Goal: Information Seeking & Learning: Learn about a topic

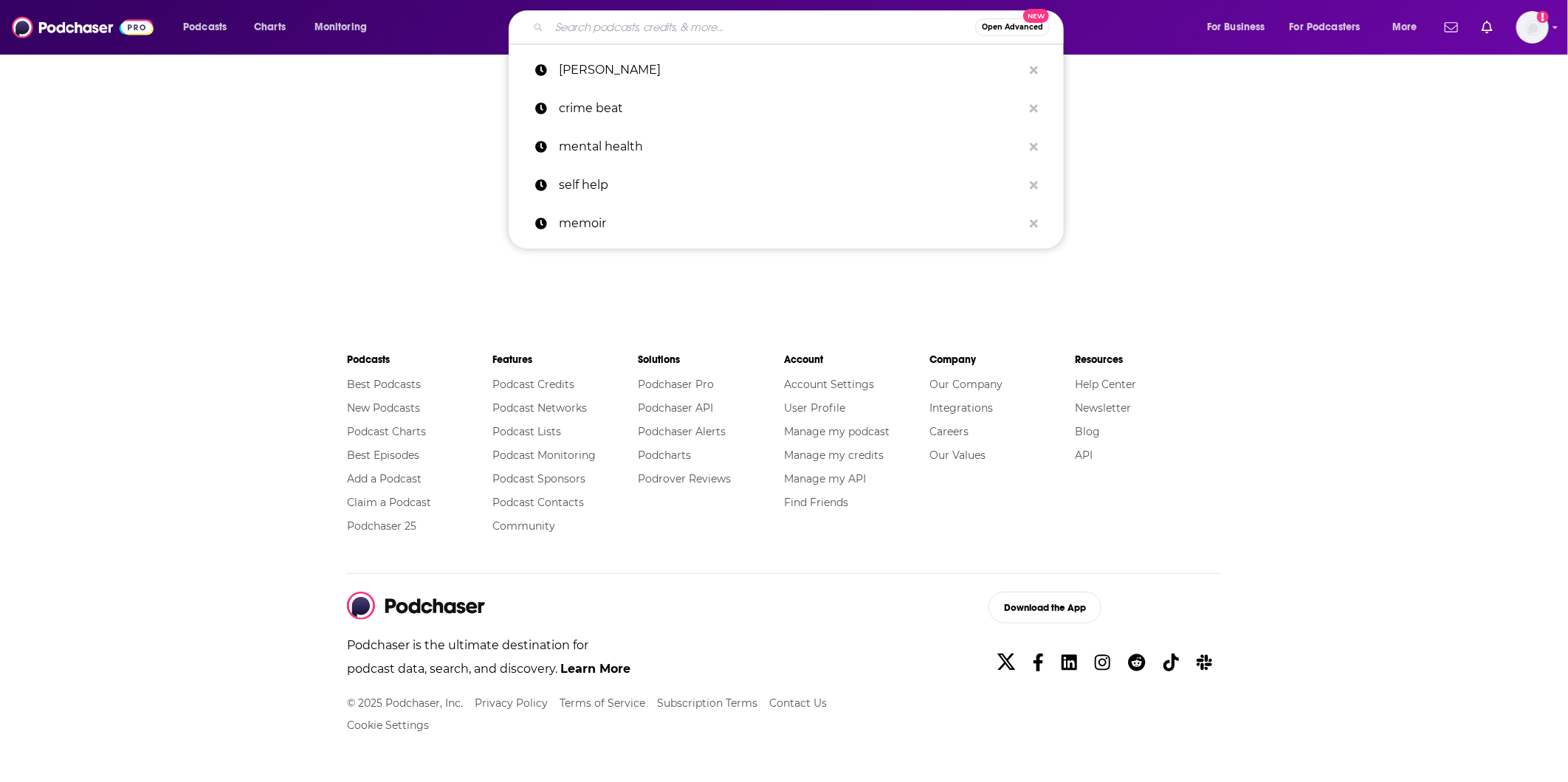
click at [594, 34] on input "Search podcasts, credits, & more..." at bounding box center [762, 27] width 426 height 24
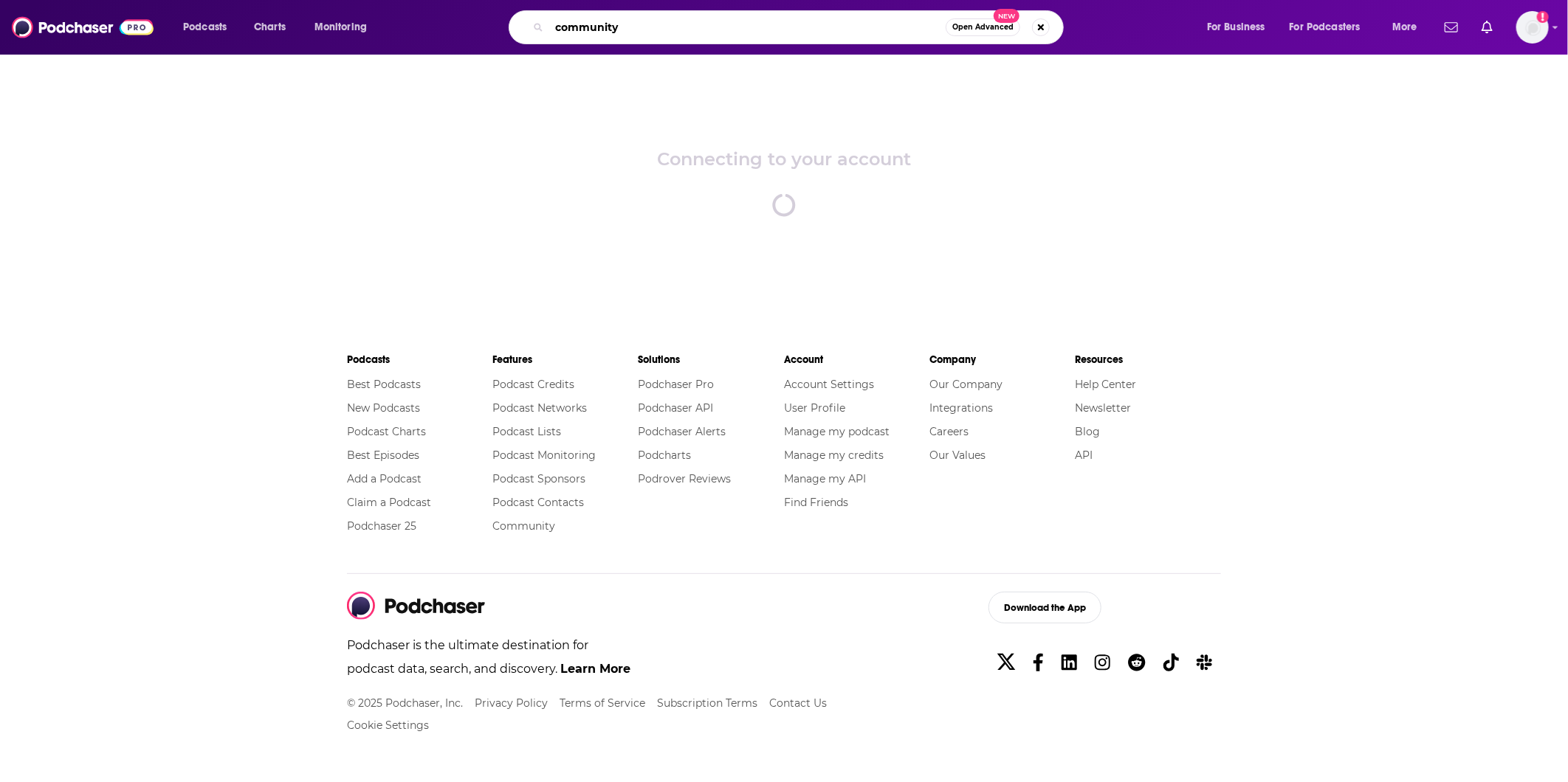
type input "community"
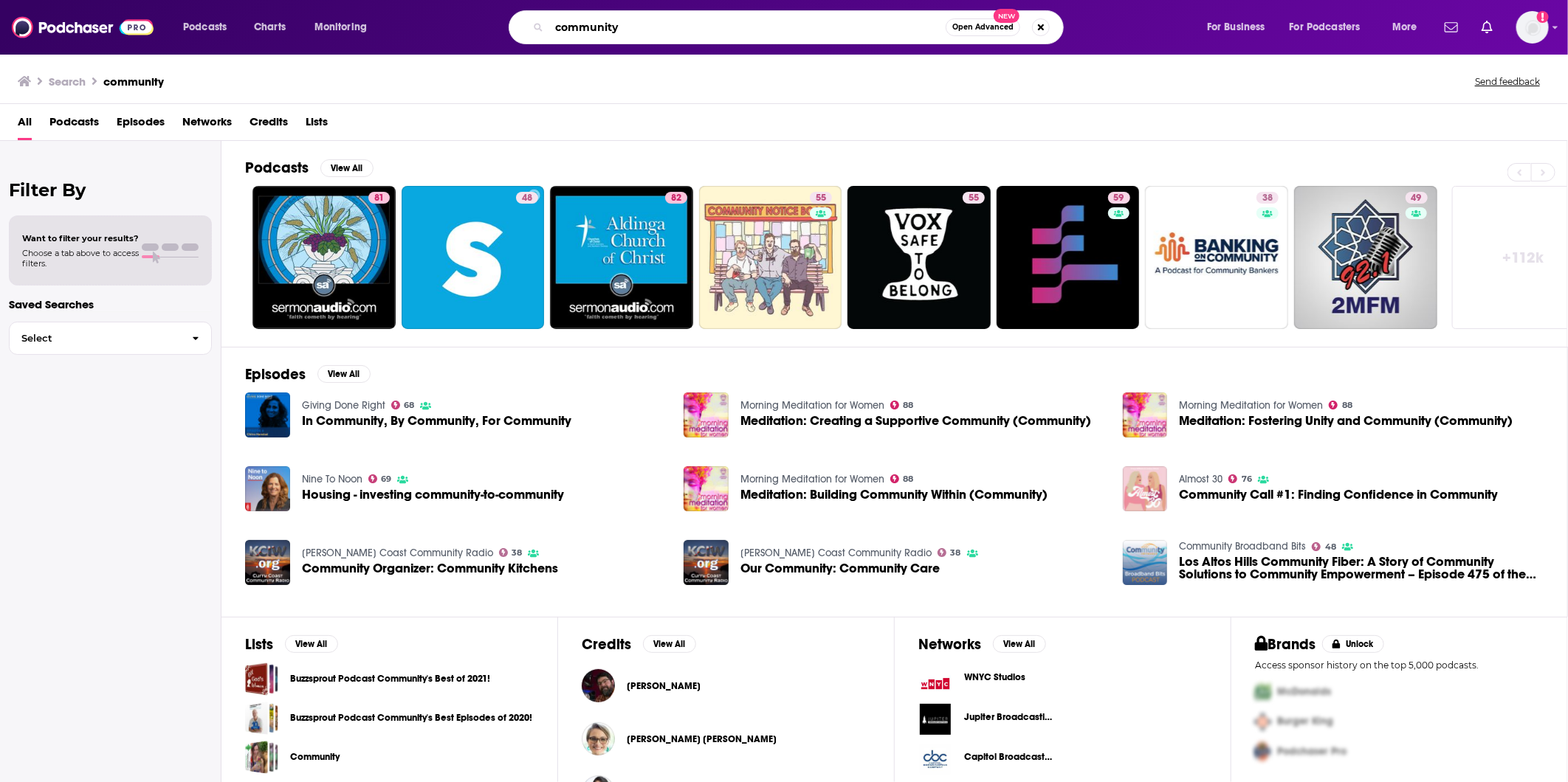
drag, startPoint x: 661, startPoint y: 27, endPoint x: 445, endPoint y: 25, distance: 216.0
click at [445, 25] on div "community Open Advanced New" at bounding box center [800, 27] width 782 height 34
type input "six seasons"
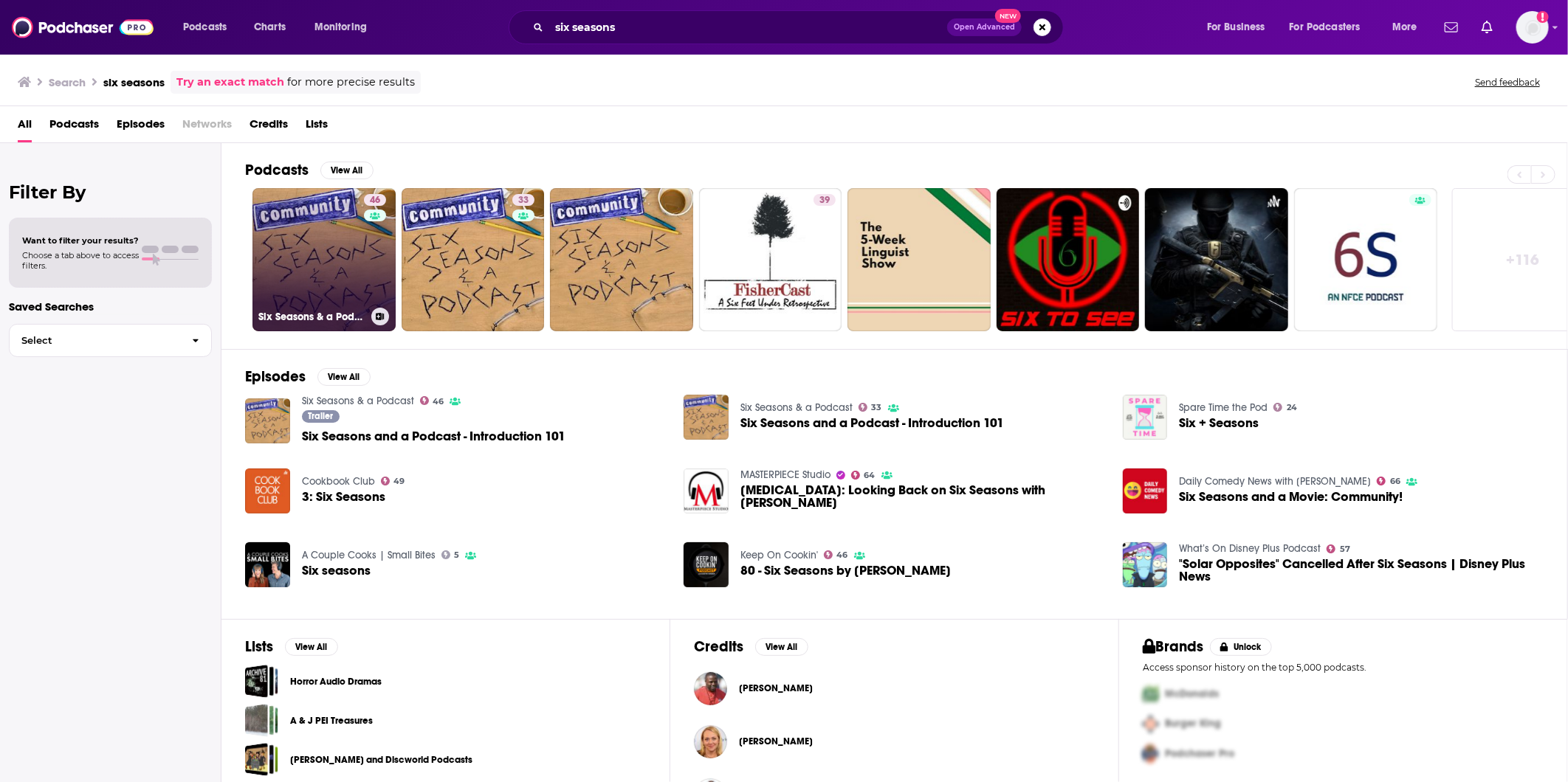
click at [306, 255] on link "46 Six Seasons & a Podcast" at bounding box center [323, 259] width 143 height 143
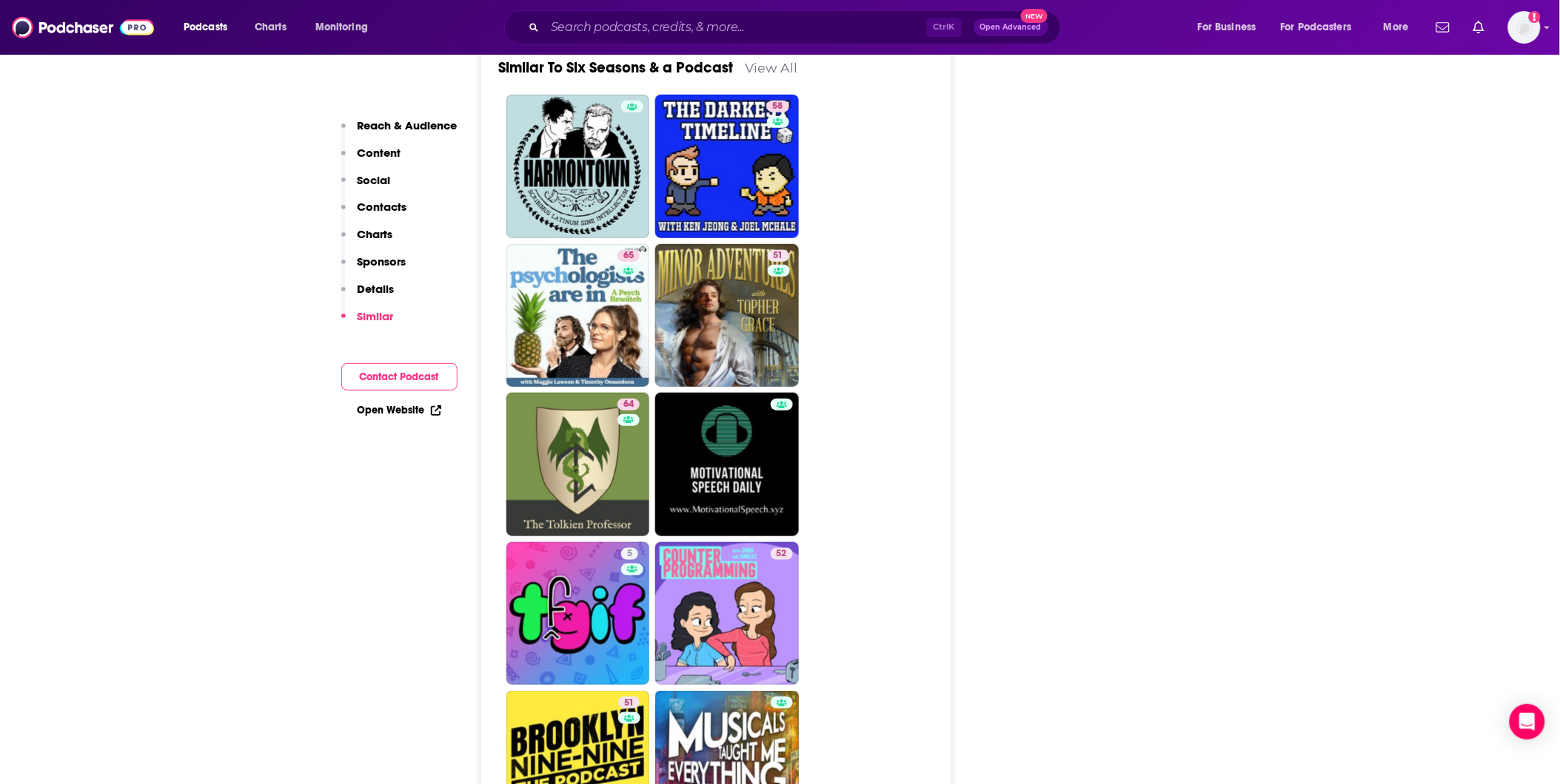
scroll to position [2220, 0]
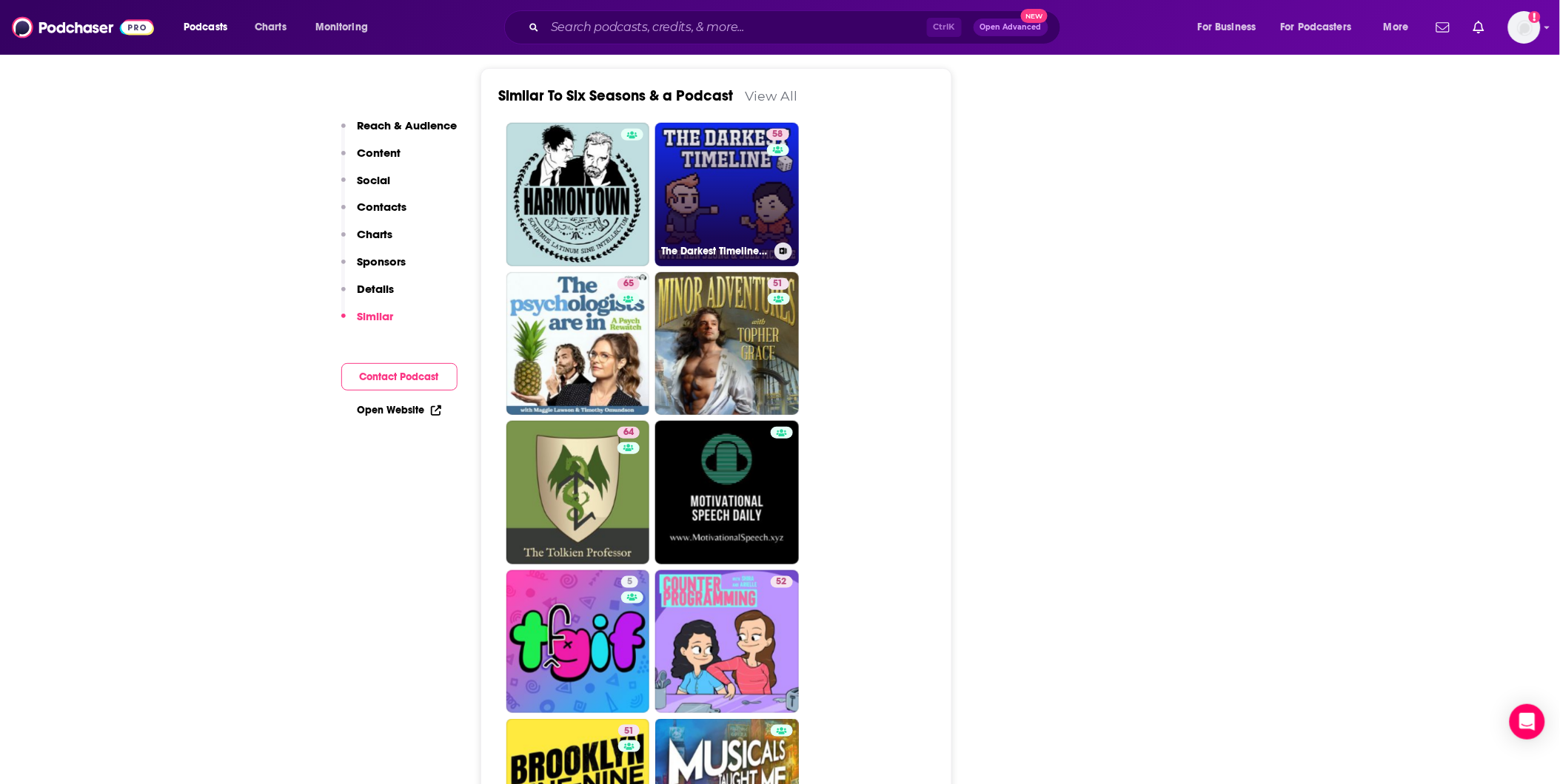
click at [752, 214] on link "58 The Darkest Timeline with [PERSON_NAME] & [PERSON_NAME]" at bounding box center [727, 194] width 143 height 143
type input "[URL][DOMAIN_NAME][PERSON_NAME]"
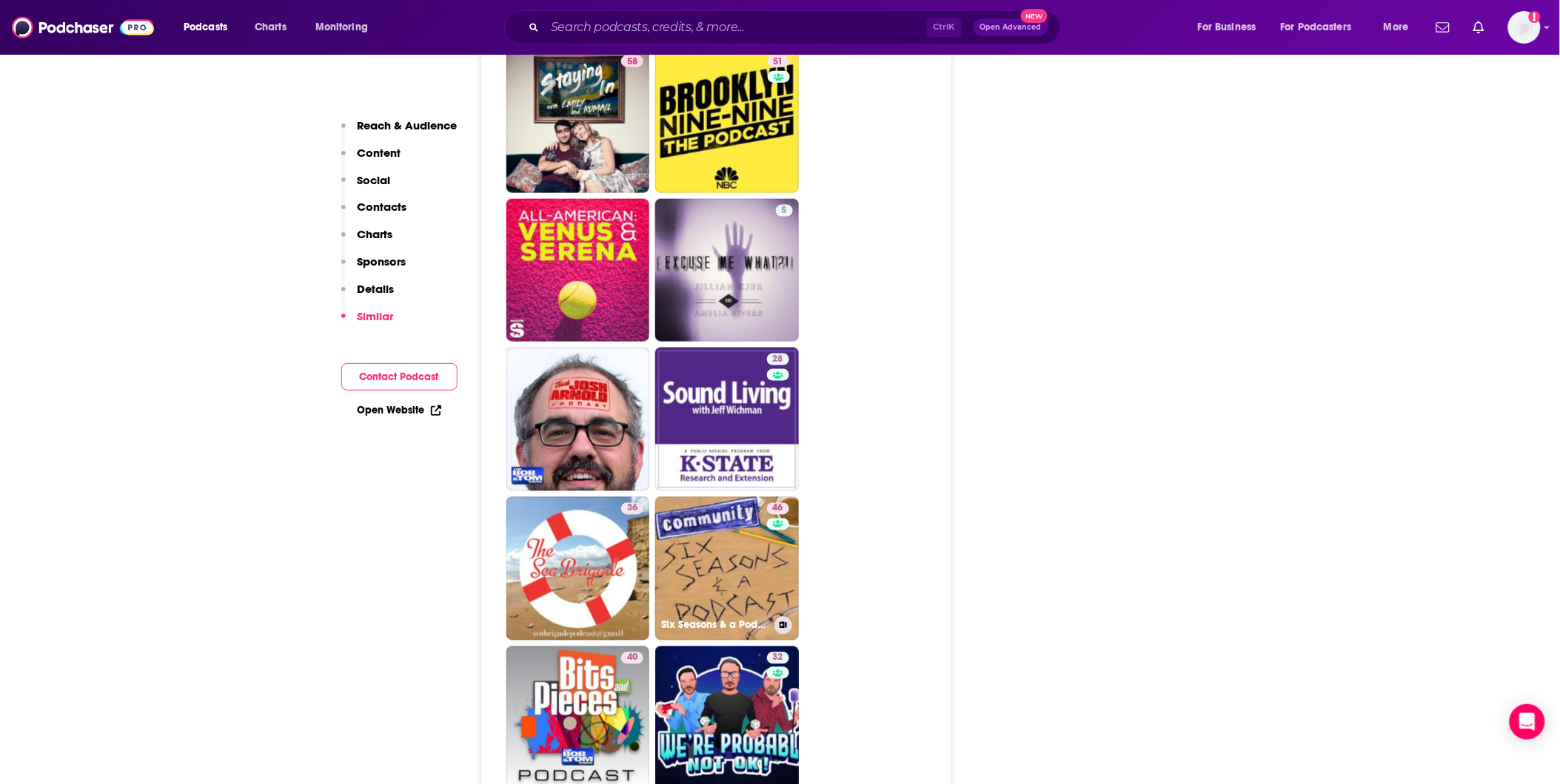
scroll to position [2877, 0]
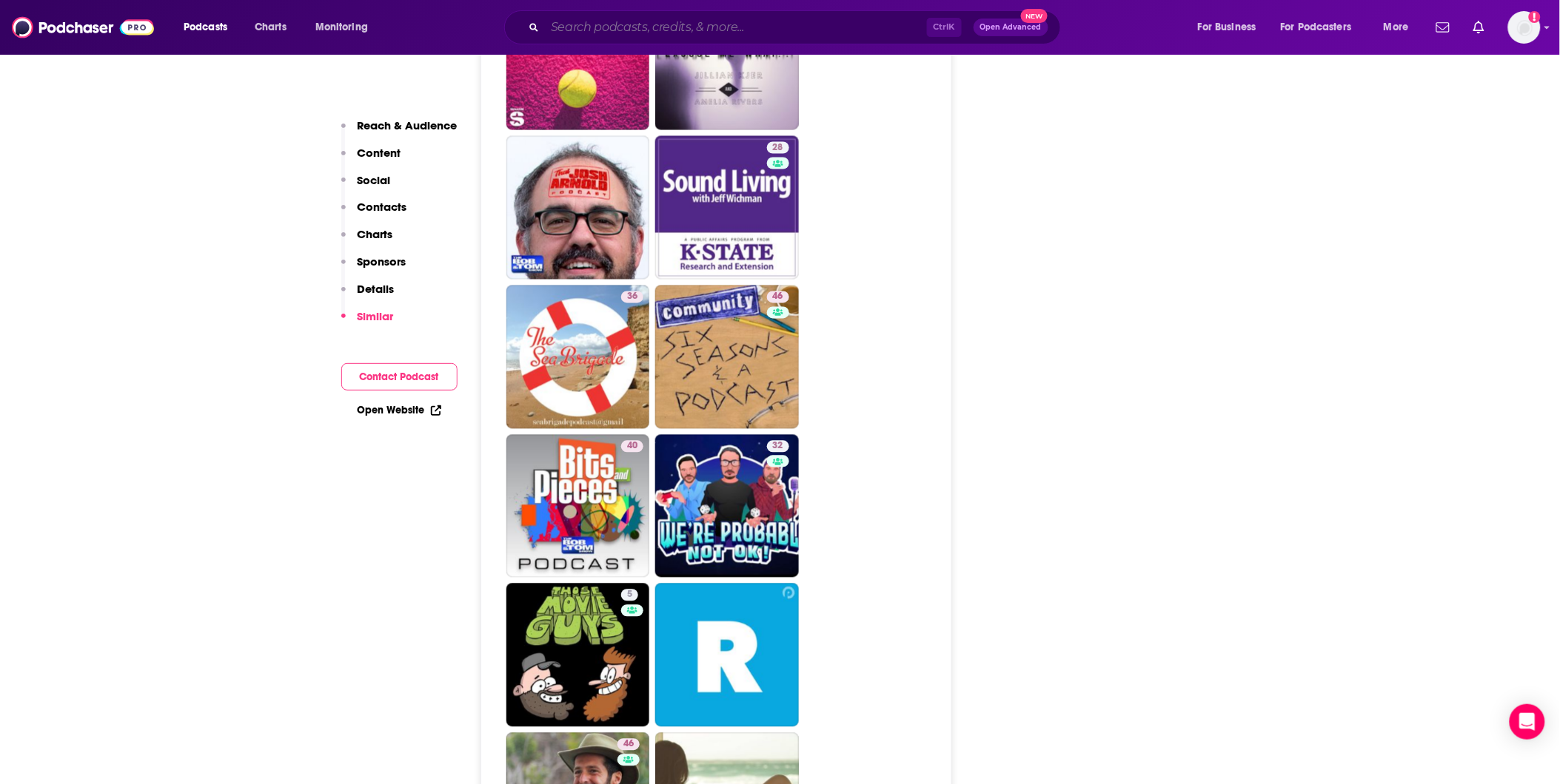
click at [622, 27] on input "Search podcasts, credits, & more..." at bounding box center [736, 27] width 382 height 24
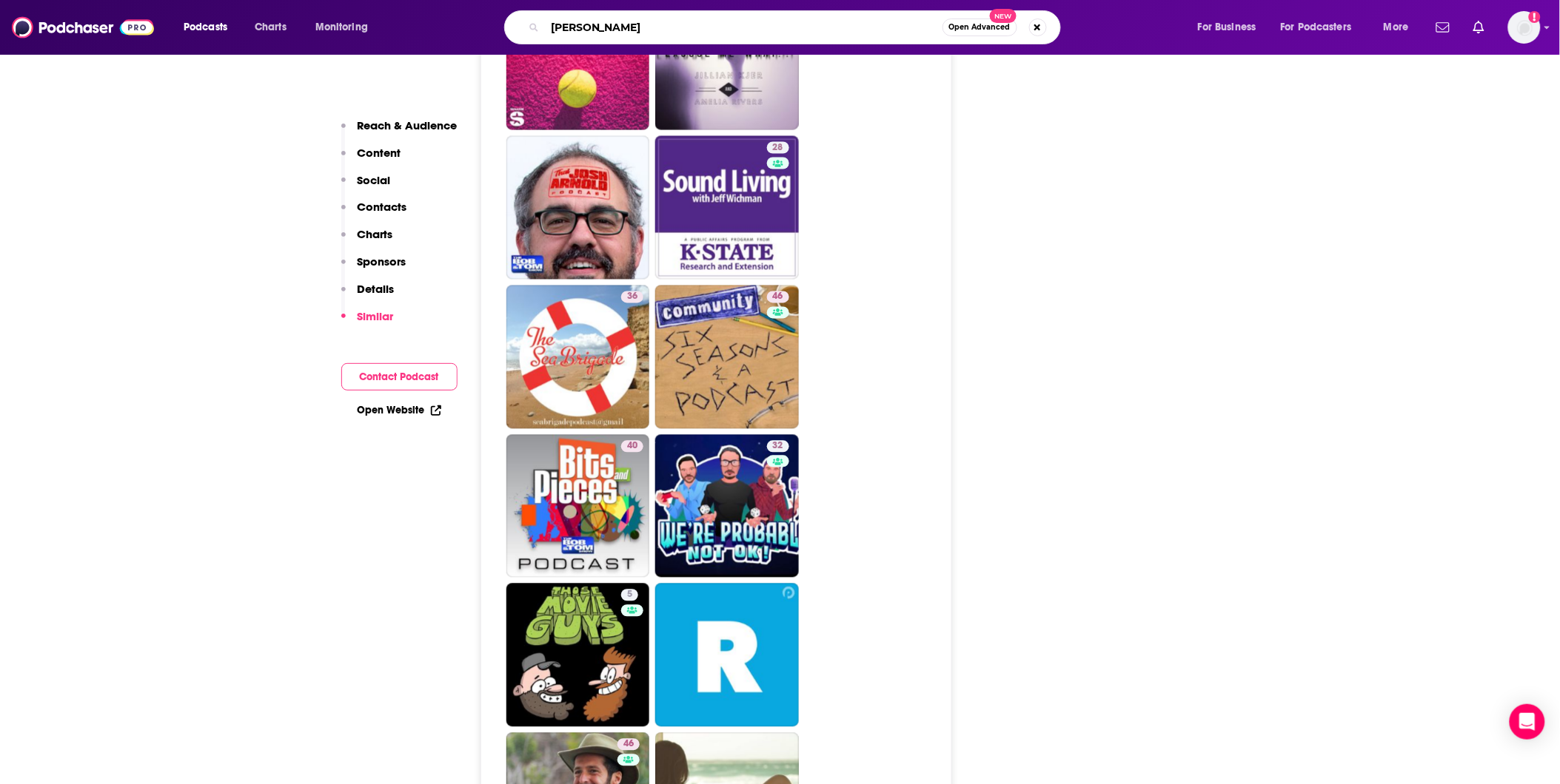
type input "[PERSON_NAME]"
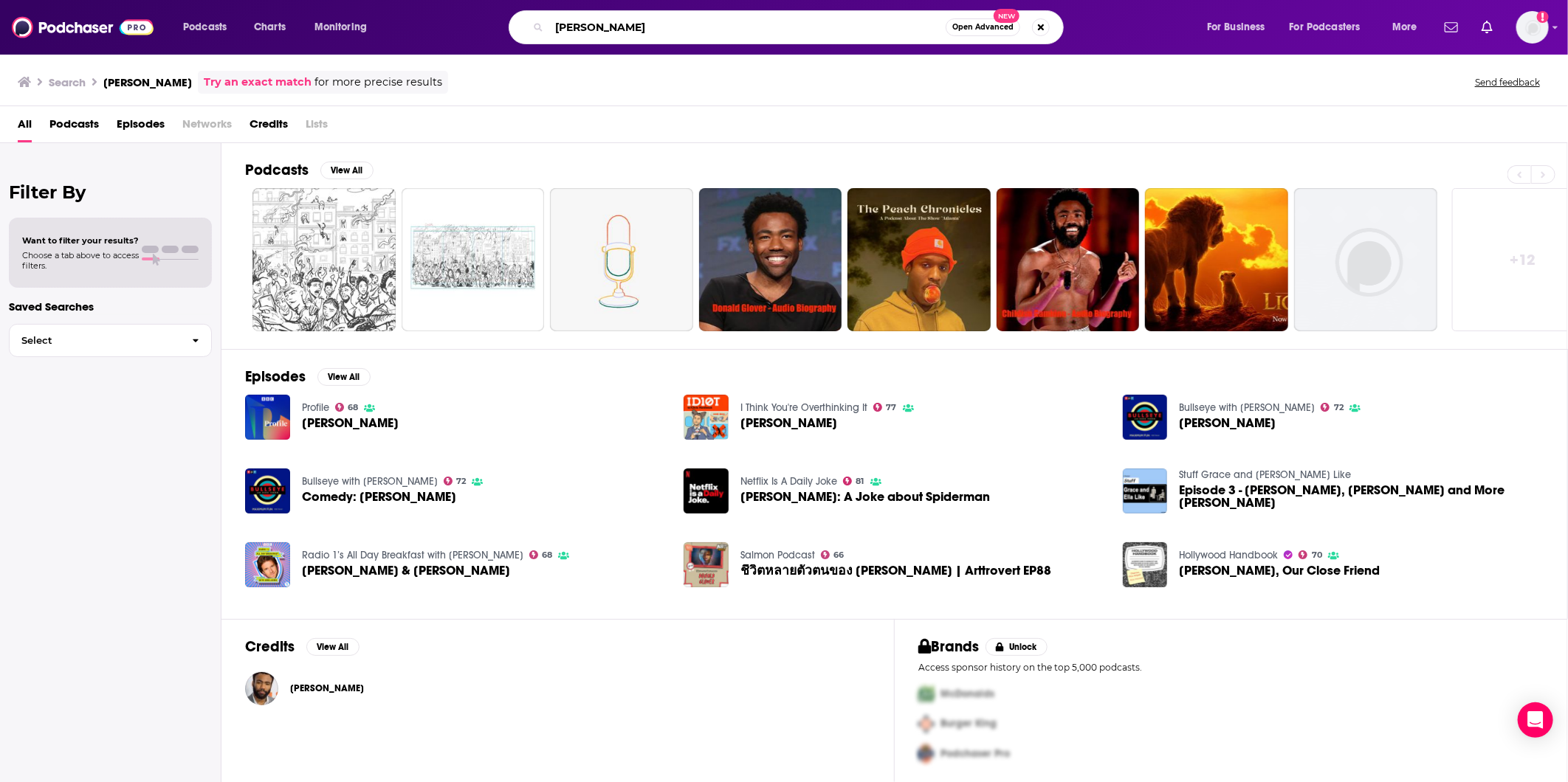
drag, startPoint x: 639, startPoint y: 30, endPoint x: 525, endPoint y: 28, distance: 114.0
click at [525, 28] on div "[PERSON_NAME] Open Advanced New" at bounding box center [786, 27] width 556 height 34
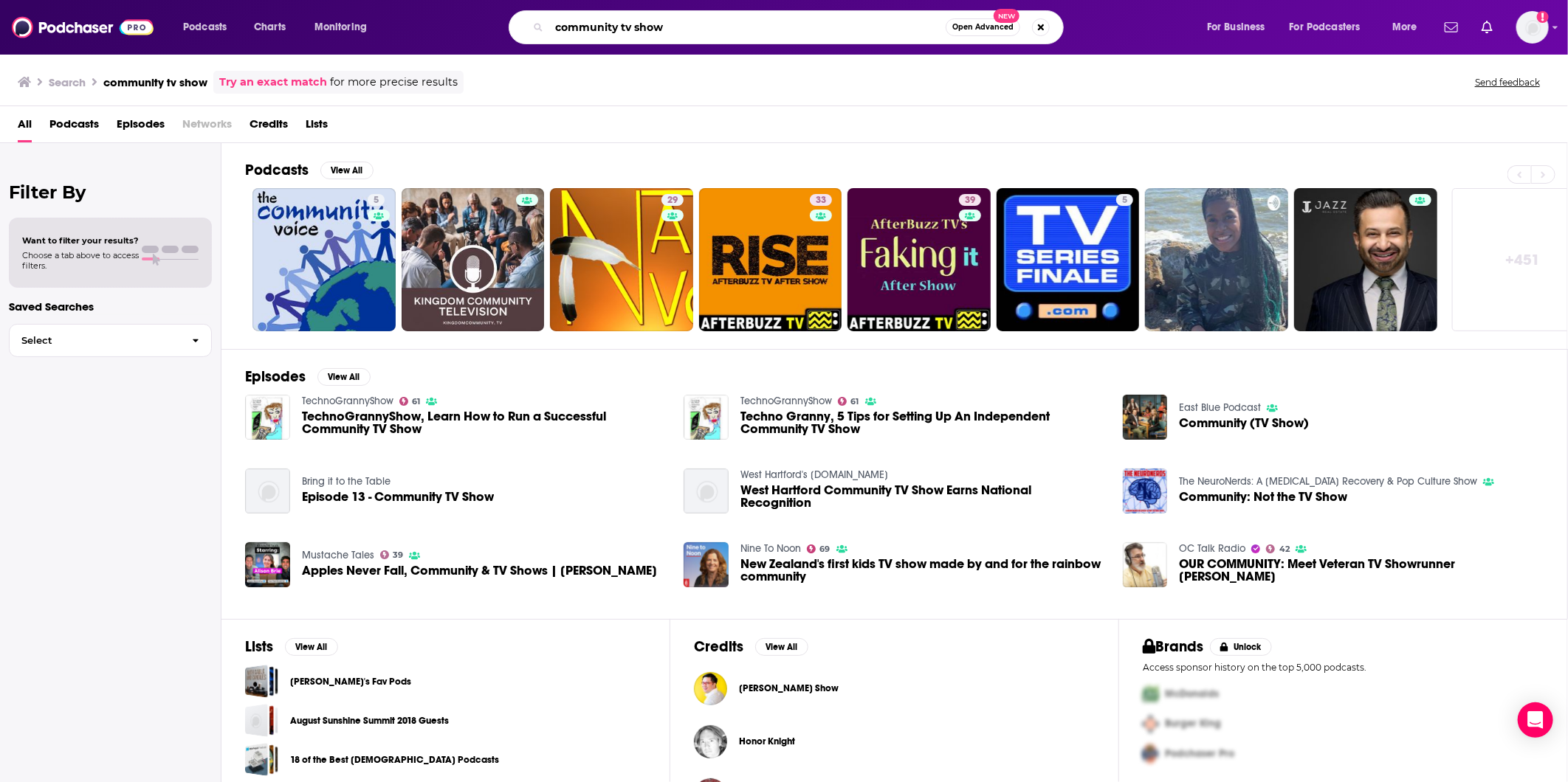
drag, startPoint x: 691, startPoint y: 25, endPoint x: 375, endPoint y: 38, distance: 316.3
click at [375, 38] on div "Podcasts Charts Monitoring community tv show Open Advanced New For Business For…" at bounding box center [802, 27] width 1259 height 34
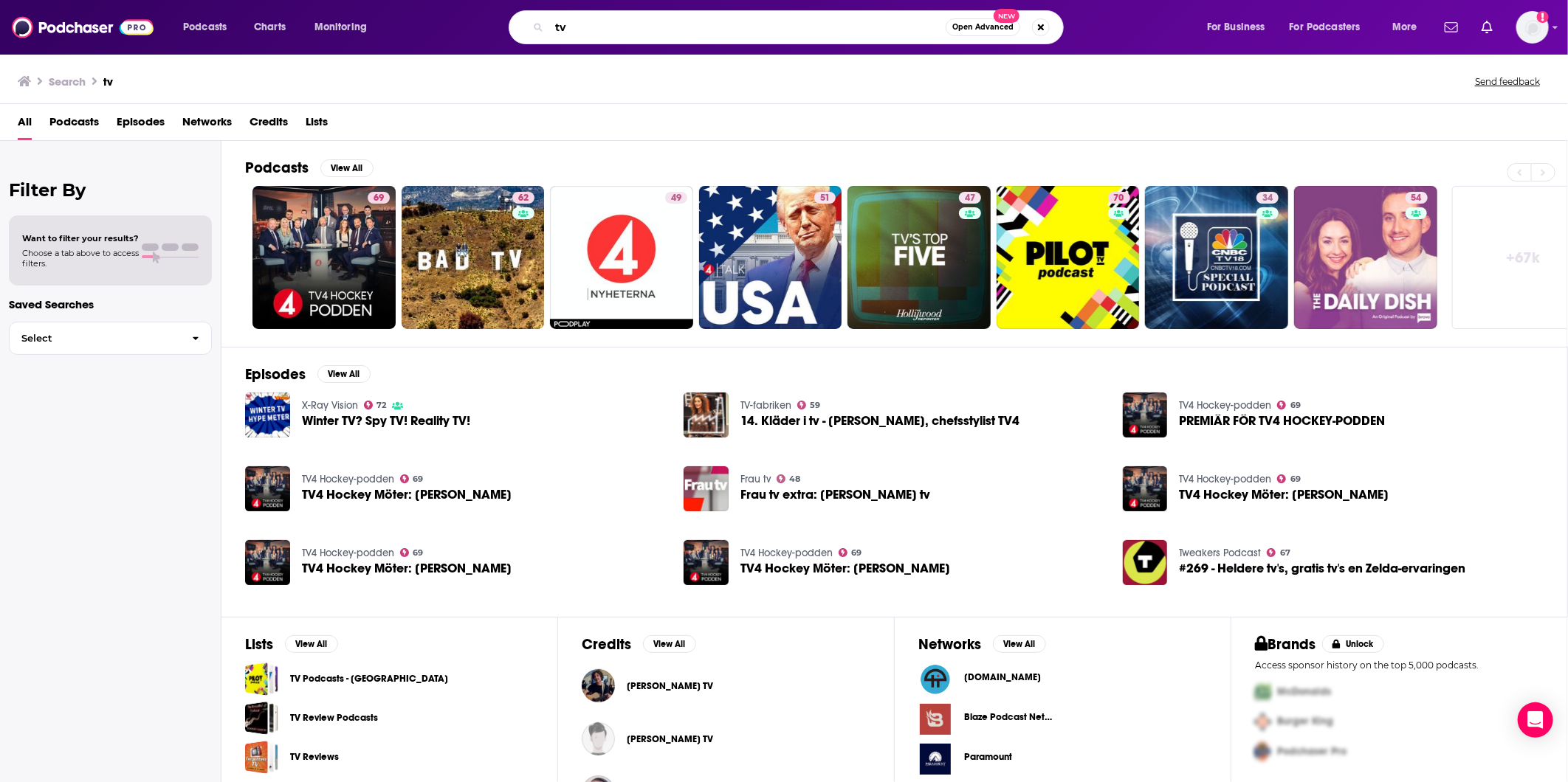
drag, startPoint x: 668, startPoint y: 34, endPoint x: 489, endPoint y: 34, distance: 179.0
click at [489, 34] on div "tv Open Advanced New" at bounding box center [800, 27] width 782 height 34
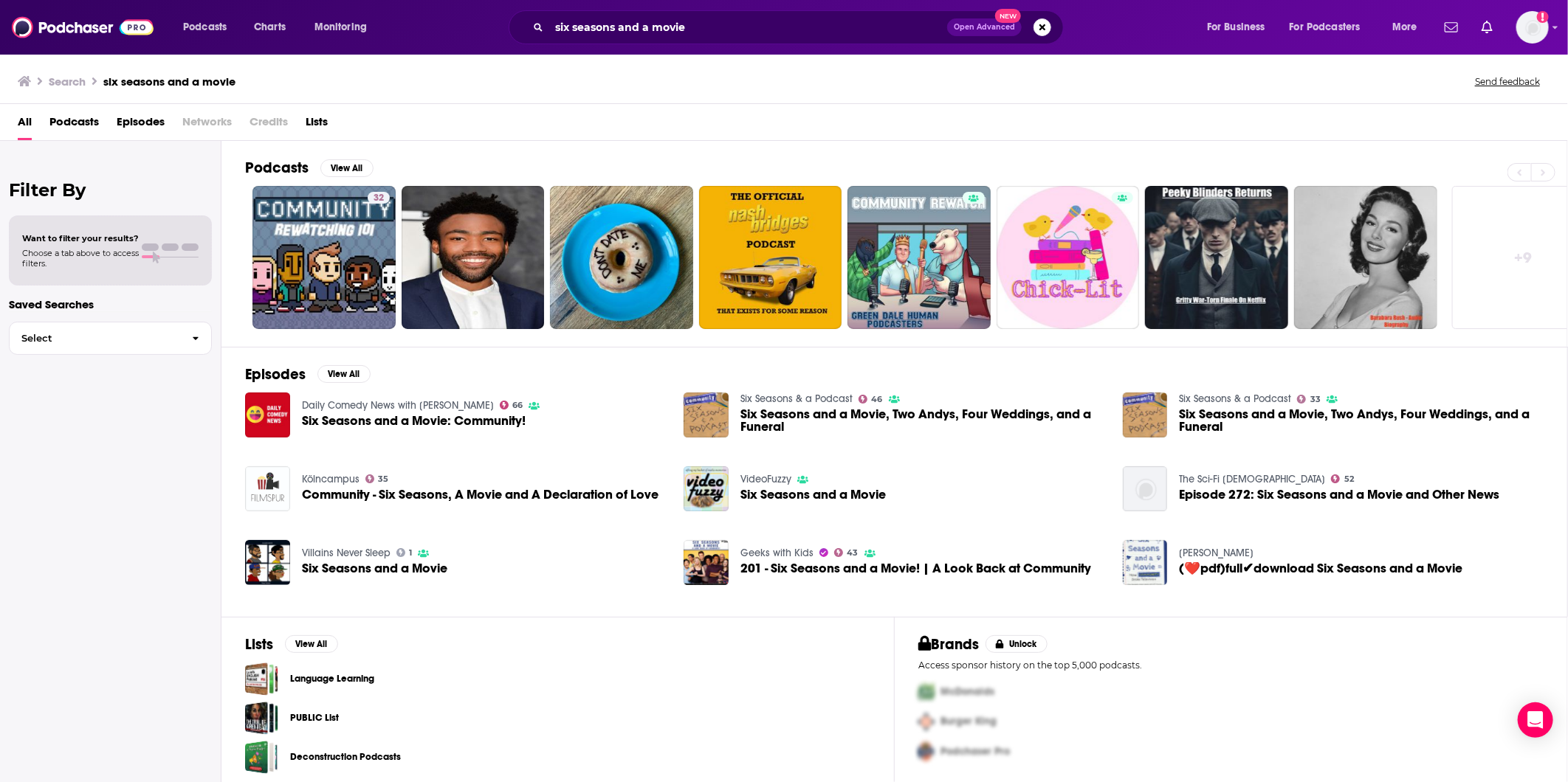
click at [69, 124] on span "Podcasts" at bounding box center [74, 125] width 49 height 30
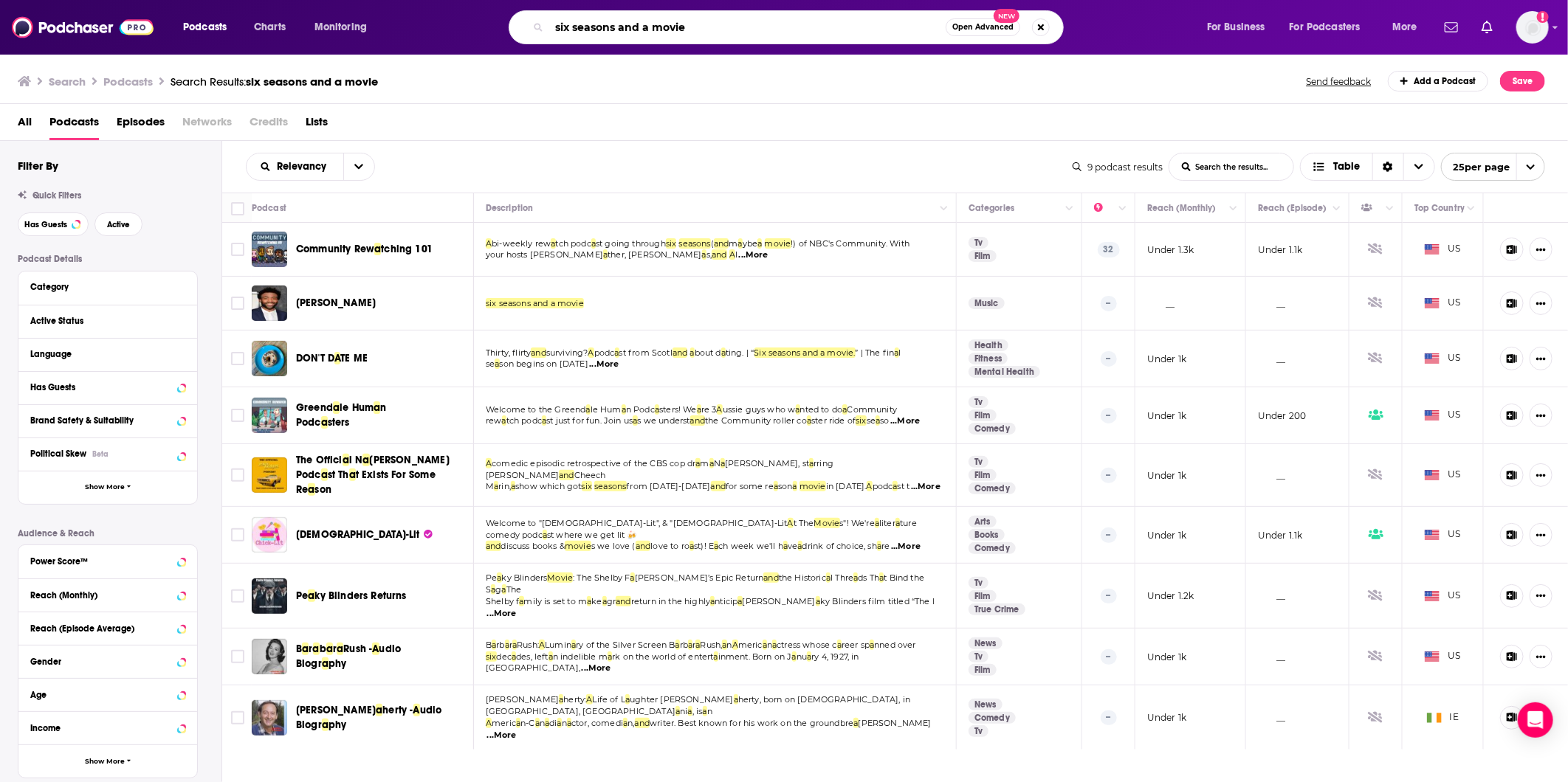
drag, startPoint x: 792, startPoint y: 24, endPoint x: 464, endPoint y: 19, distance: 328.0
click at [466, 19] on div "six seasons and a movie Open Advanced New" at bounding box center [800, 27] width 782 height 34
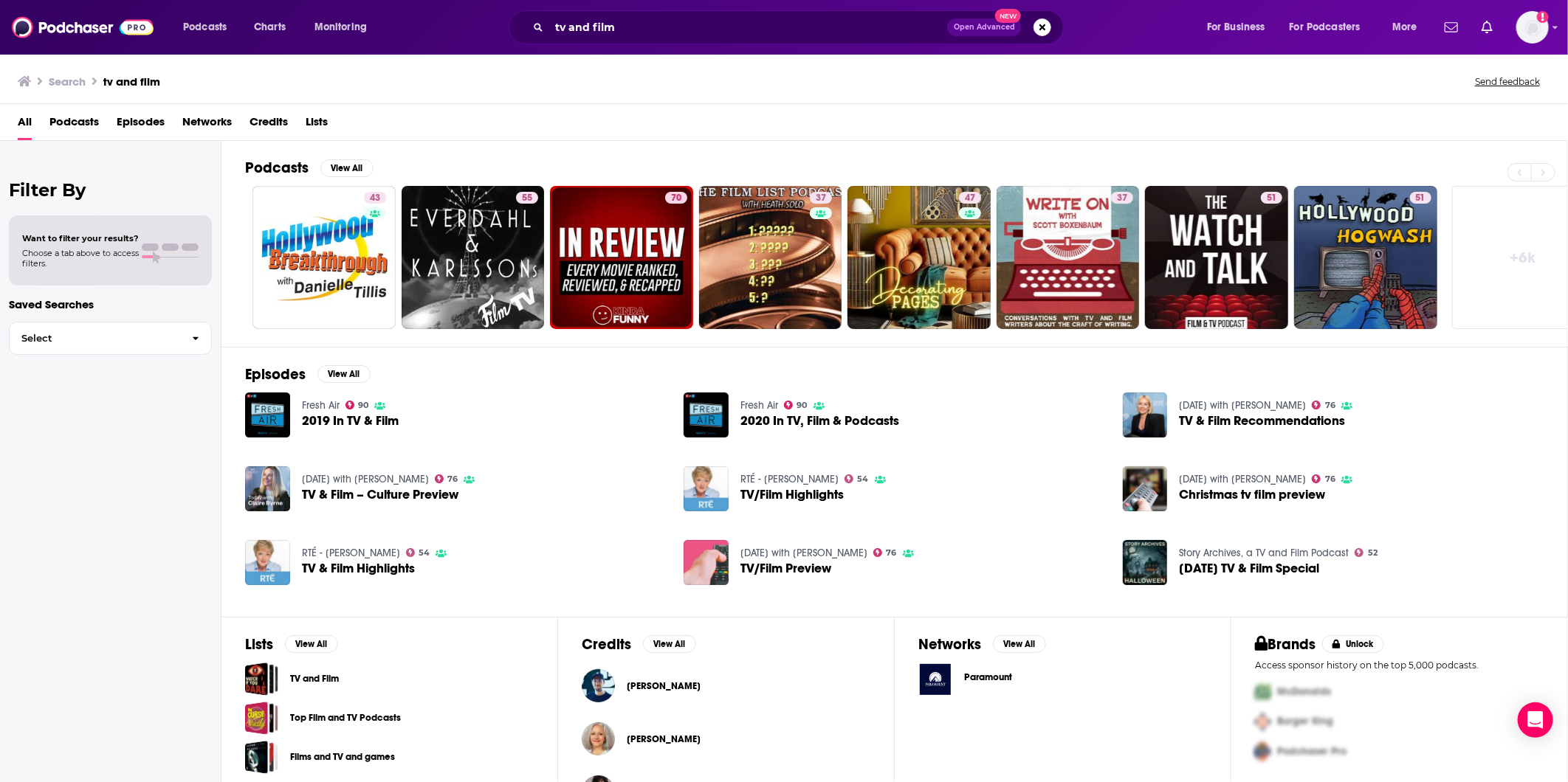
click at [64, 120] on span "Podcasts" at bounding box center [74, 125] width 49 height 30
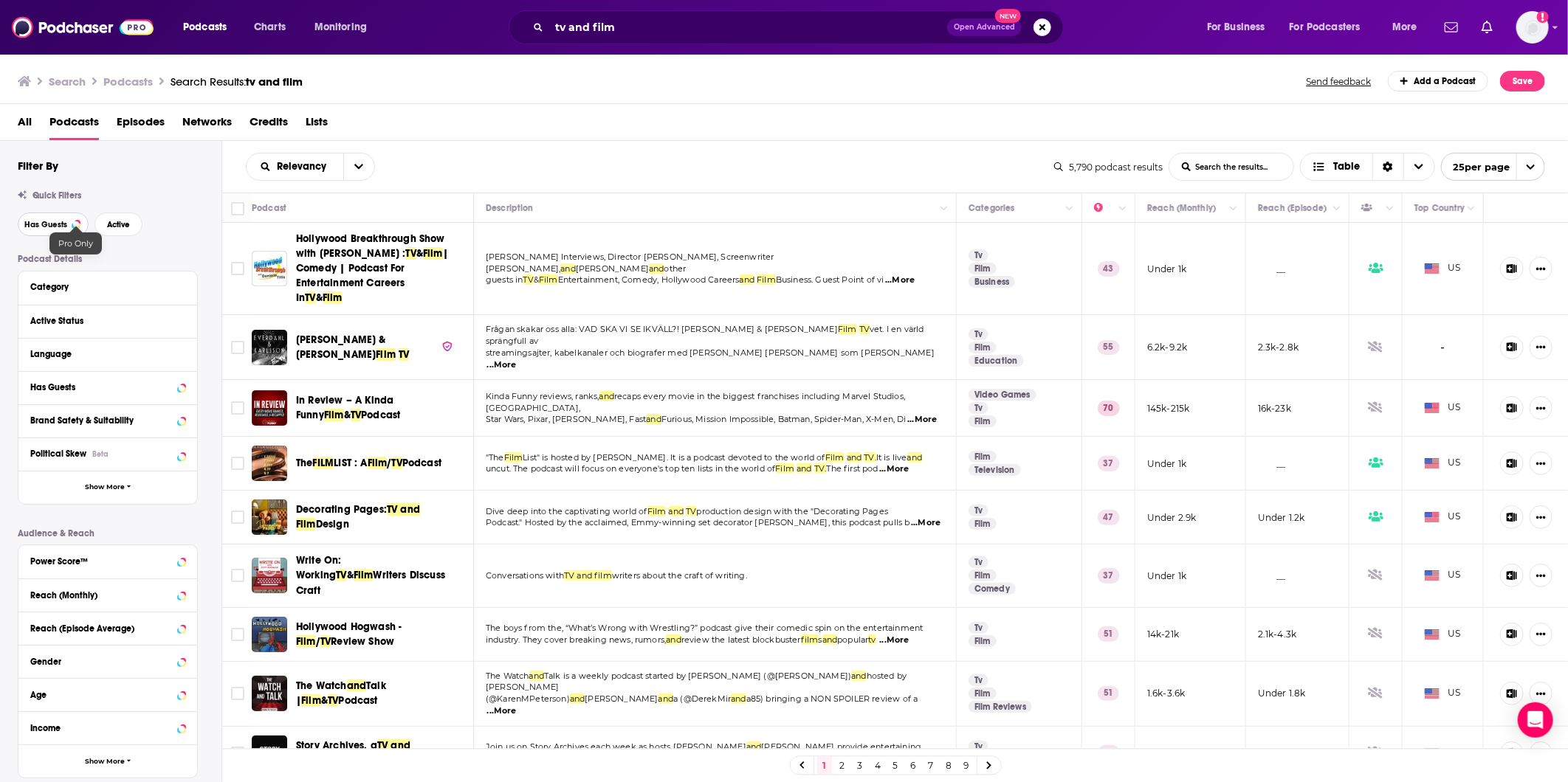
click at [76, 223] on div at bounding box center [76, 223] width 6 height 6
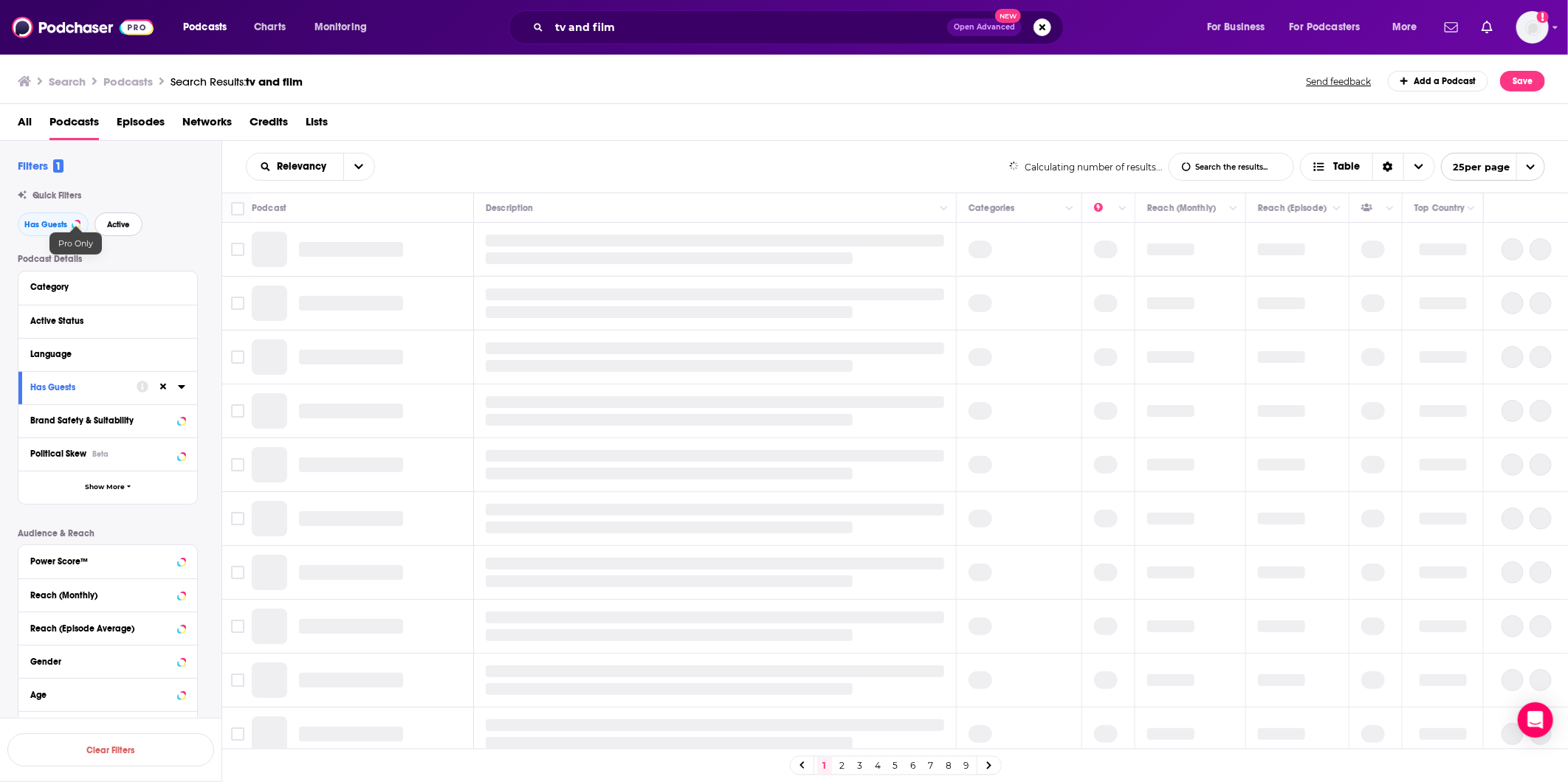
click at [113, 222] on span "Active" at bounding box center [118, 225] width 23 height 8
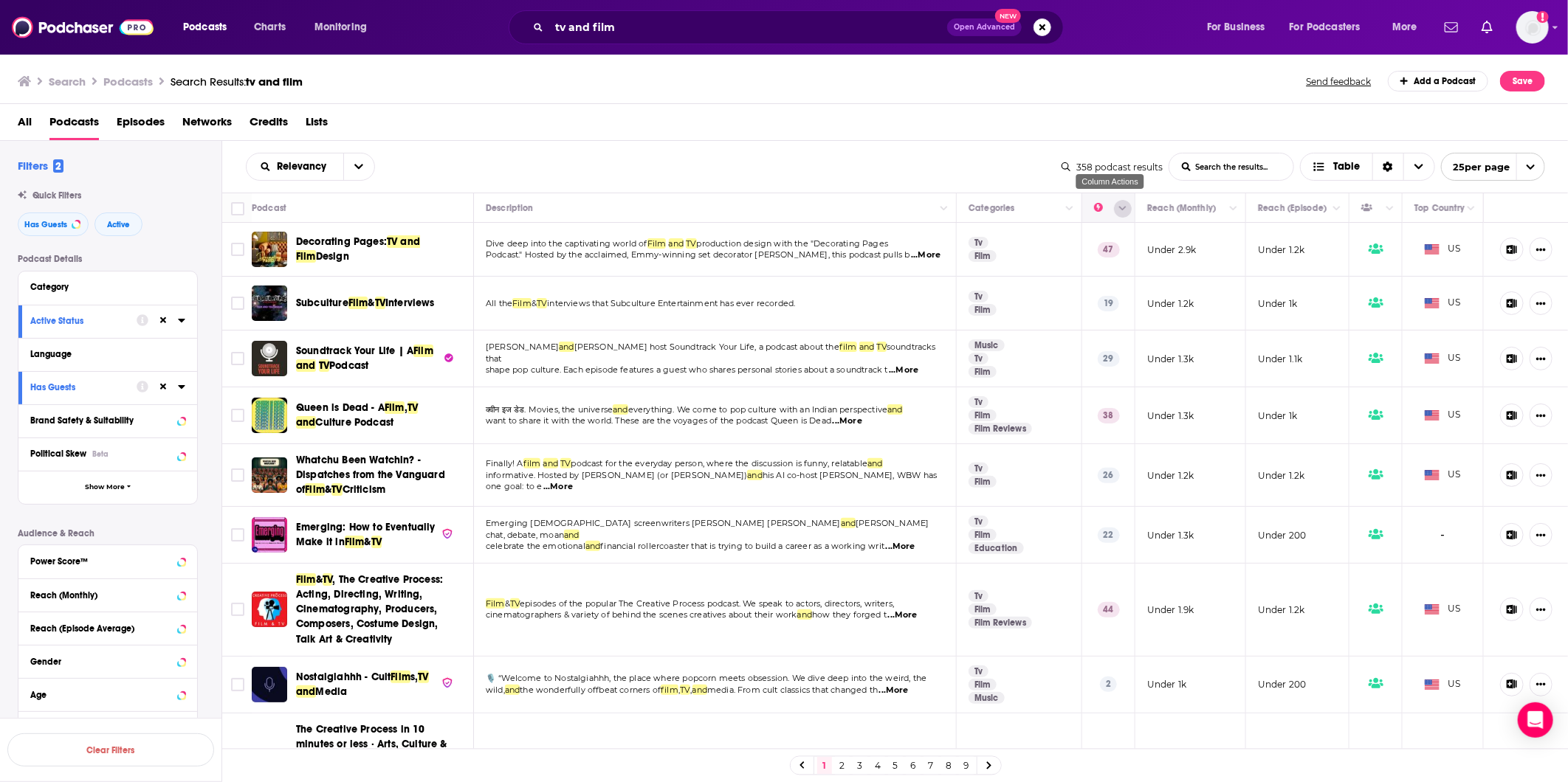
click at [1119, 211] on icon "Column Actions" at bounding box center [1123, 208] width 7 height 9
click at [1114, 211] on div at bounding box center [784, 391] width 1568 height 782
click at [151, 564] on button "Power Score™" at bounding box center [93, 560] width 127 height 18
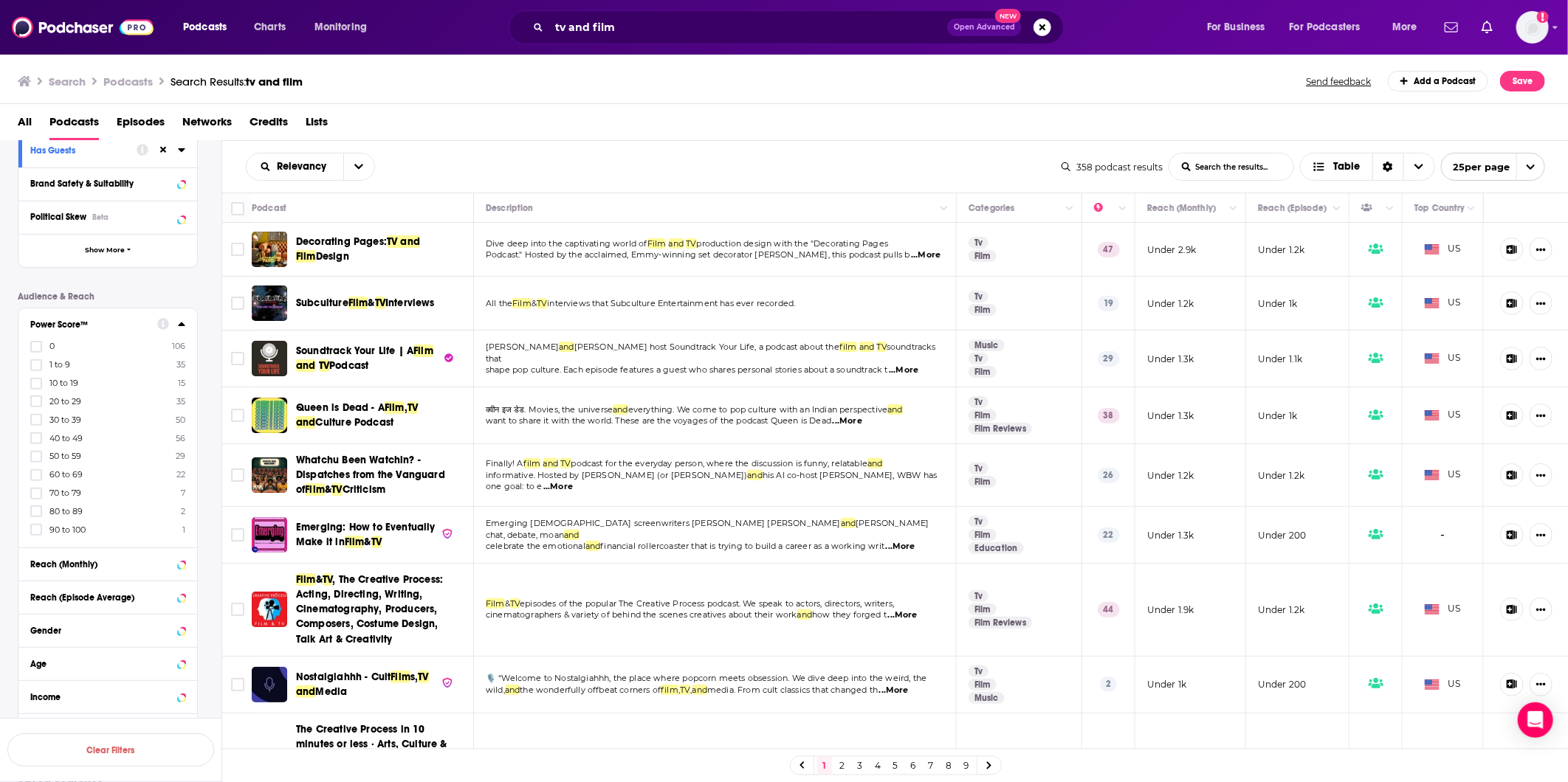
scroll to position [246, 0]
click at [37, 522] on div "Power Score™ 0 106 1 to 9 35 10 to 19 15 20 to 29 35 30 to 39 50 40 to 49 56 50…" at bounding box center [108, 419] width 179 height 239
click at [37, 518] on icon at bounding box center [36, 520] width 9 height 9
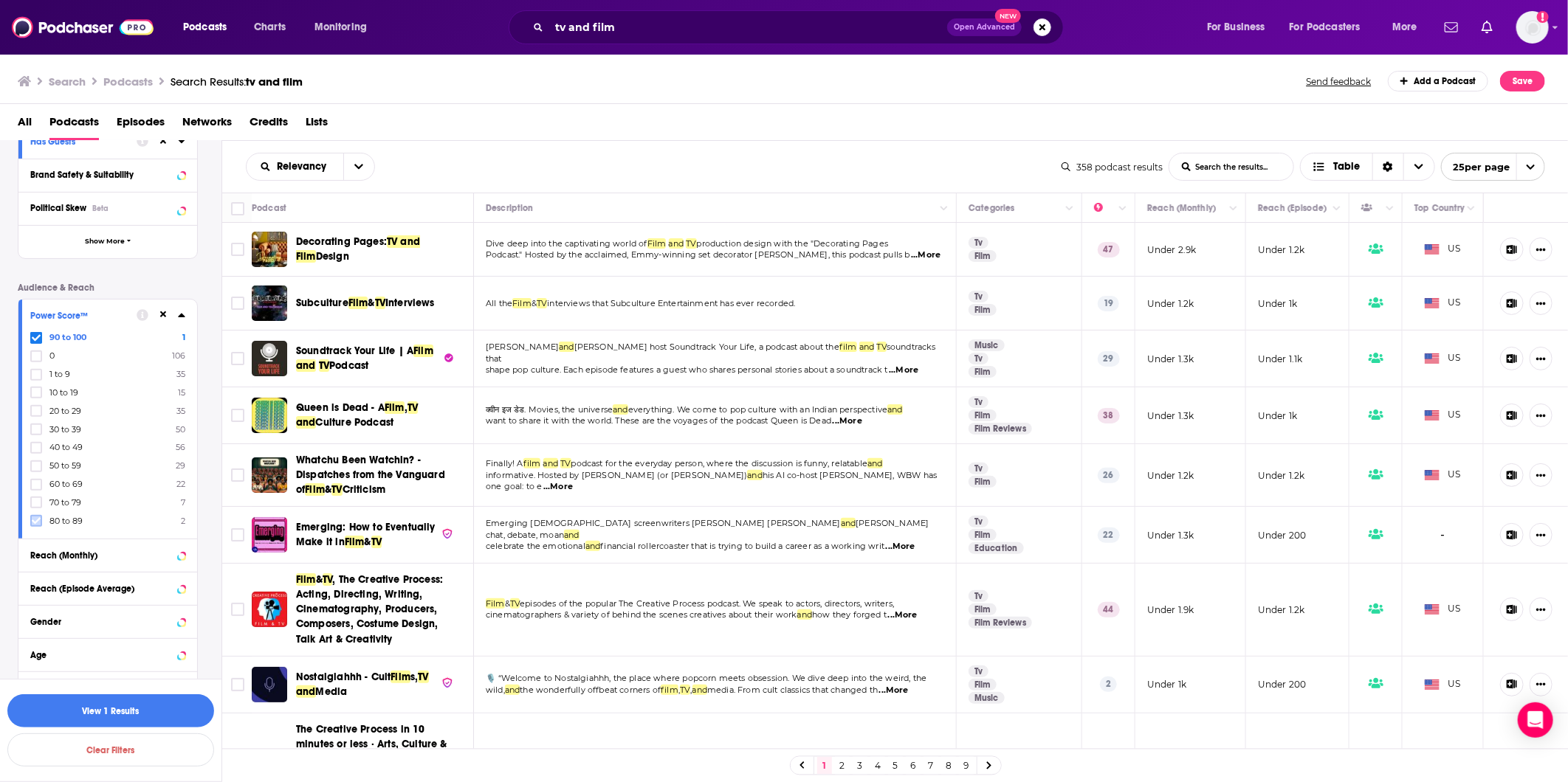
click at [37, 516] on icon at bounding box center [36, 520] width 9 height 9
drag, startPoint x: 694, startPoint y: 45, endPoint x: 645, endPoint y: 21, distance: 54.6
click at [609, 37] on div "Podcasts Charts Monitoring tv and film Open Advanced New For Business For Podca…" at bounding box center [784, 27] width 1568 height 54
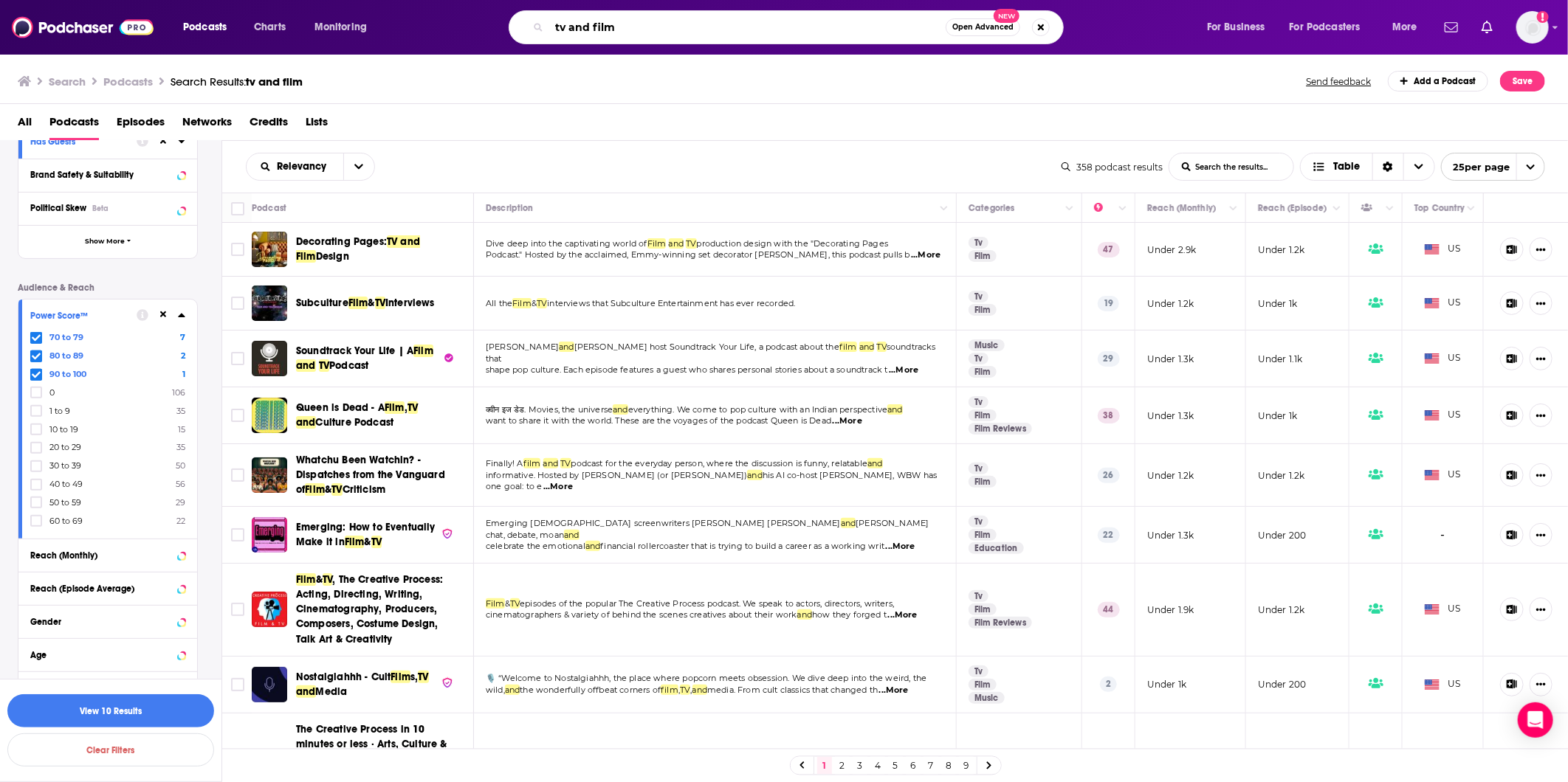
drag, startPoint x: 645, startPoint y: 21, endPoint x: 520, endPoint y: 17, distance: 125.1
click at [520, 17] on div "tv and film Open Advanced New" at bounding box center [786, 27] width 556 height 34
type input "sitcom"
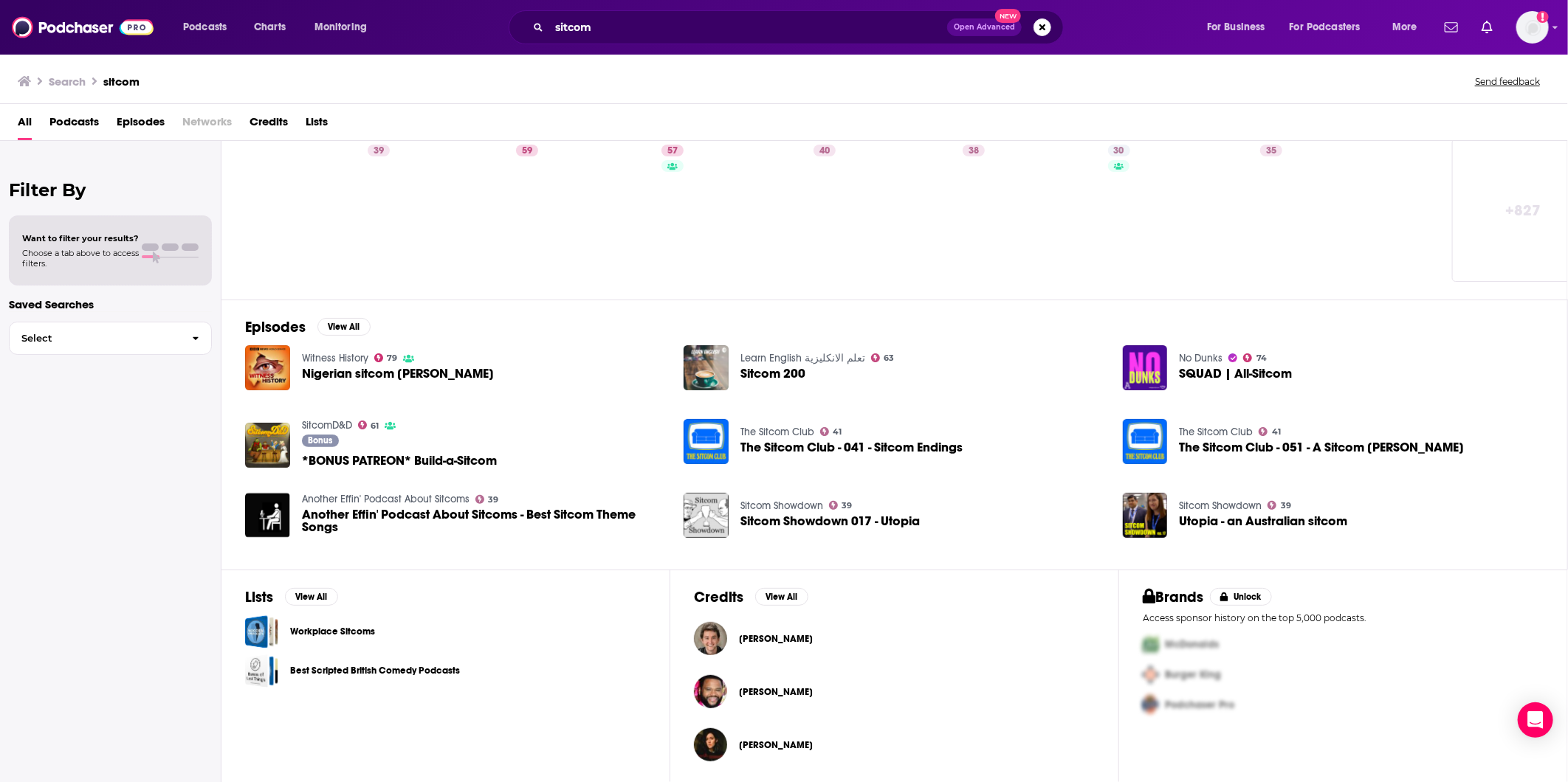
scroll to position [139, 0]
